Goal: Task Accomplishment & Management: Manage account settings

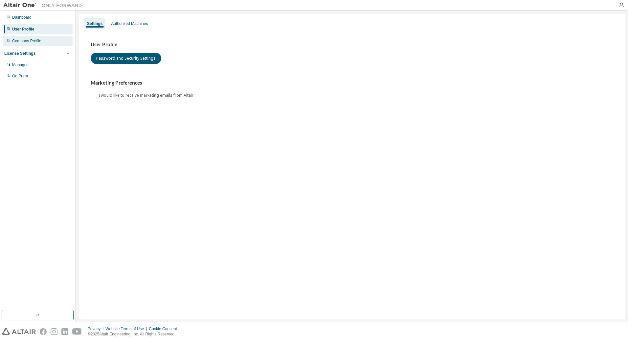
click at [40, 43] on div "Company Profile" at bounding box center [26, 40] width 29 height 5
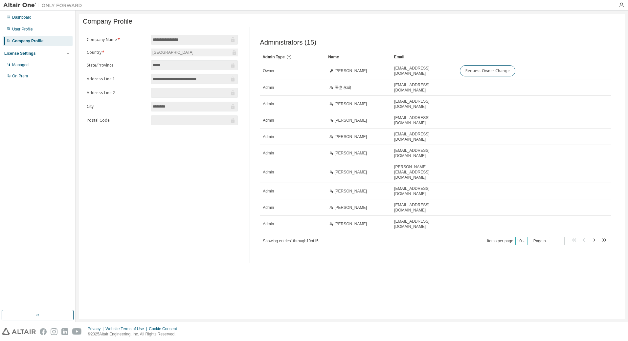
click at [523, 239] on icon "button" at bounding box center [524, 241] width 4 height 4
click at [529, 274] on div "100" at bounding box center [542, 273] width 53 height 8
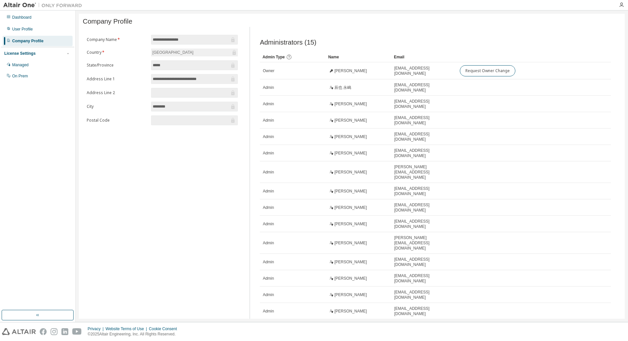
click at [89, 165] on div "**********" at bounding box center [162, 188] width 159 height 323
